Goal: Information Seeking & Learning: Learn about a topic

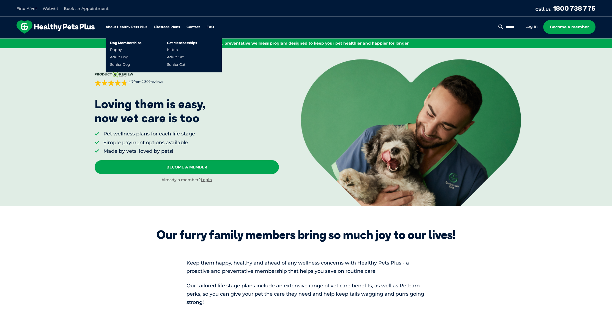
click at [165, 26] on link "Lifestage Plans" at bounding box center [167, 27] width 26 height 4
click at [123, 58] on link "Adult Dog" at bounding box center [119, 57] width 18 height 5
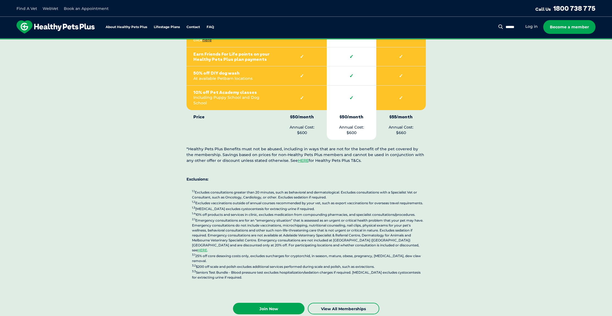
scroll to position [1296, 0]
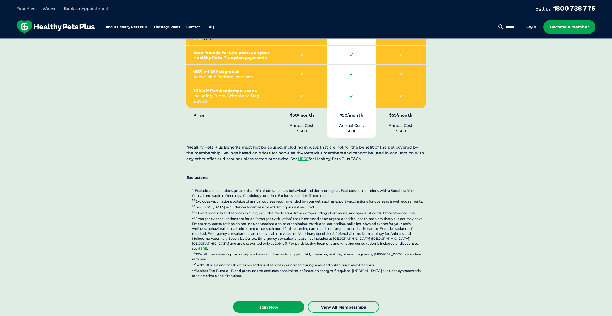
click at [207, 246] on link "HERE" at bounding box center [203, 248] width 10 height 4
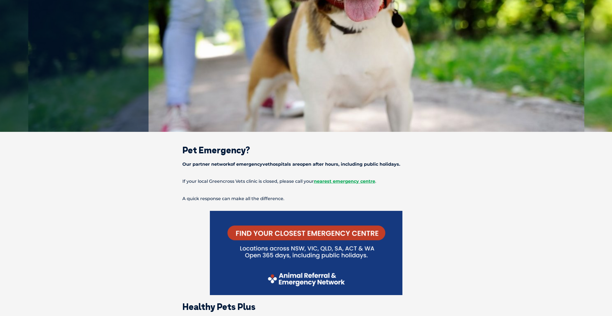
scroll to position [142, 0]
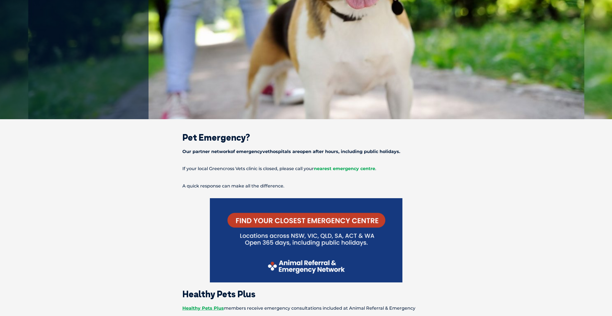
click at [358, 169] on span "nearest emergency centre" at bounding box center [344, 168] width 61 height 5
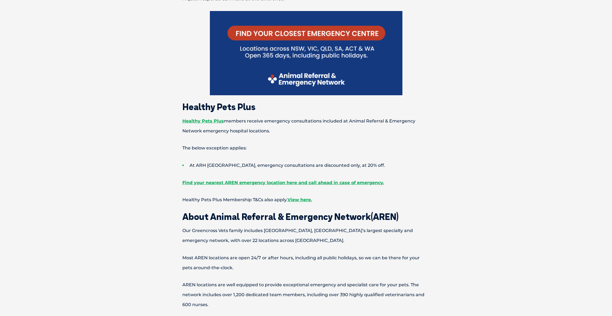
scroll to position [320, 0]
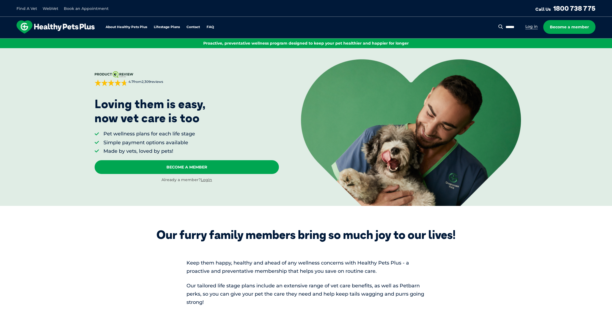
click at [533, 26] on link "Log in" at bounding box center [532, 26] width 12 height 5
